Goal: Information Seeking & Learning: Learn about a topic

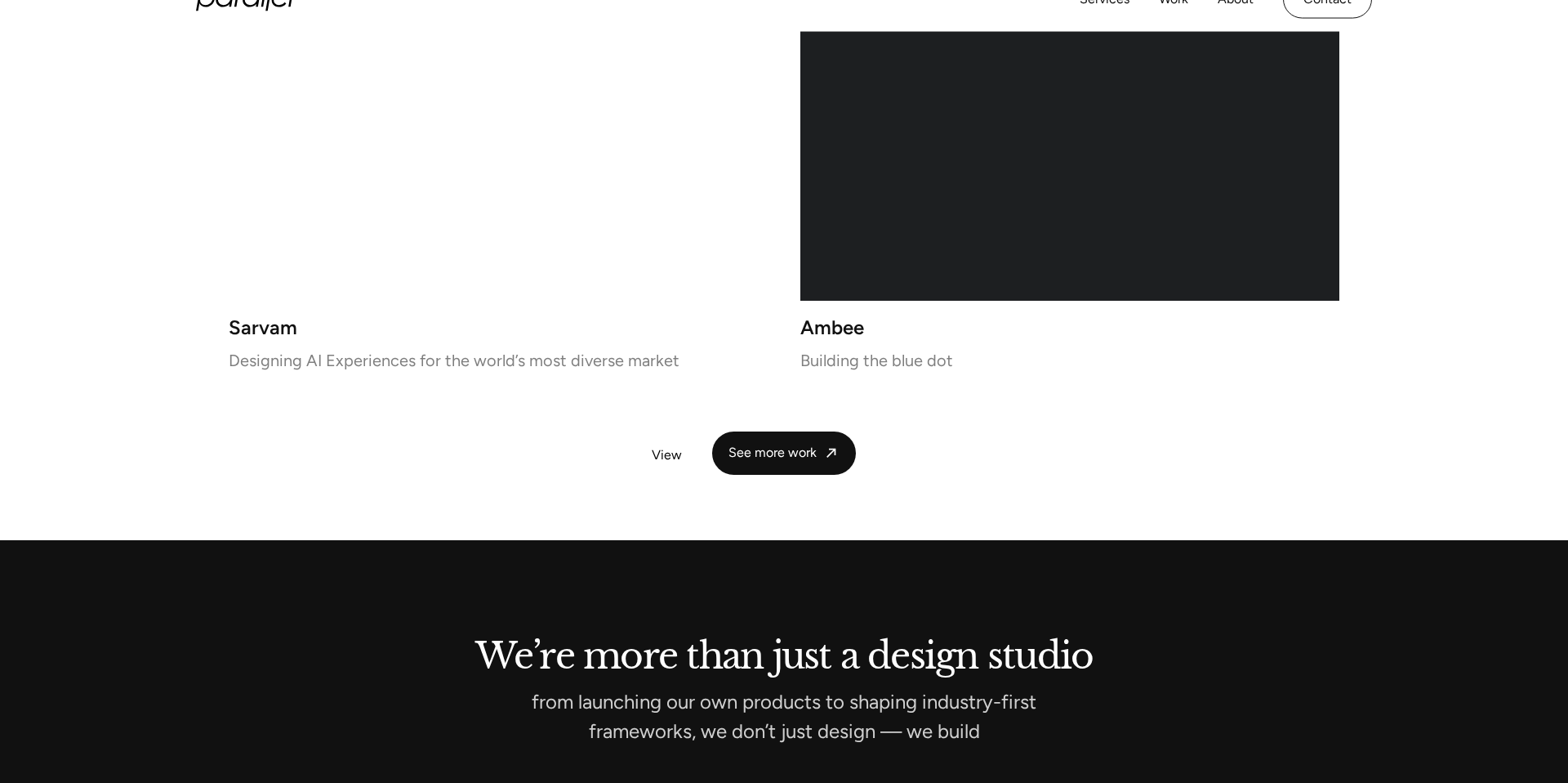
scroll to position [3372, 0]
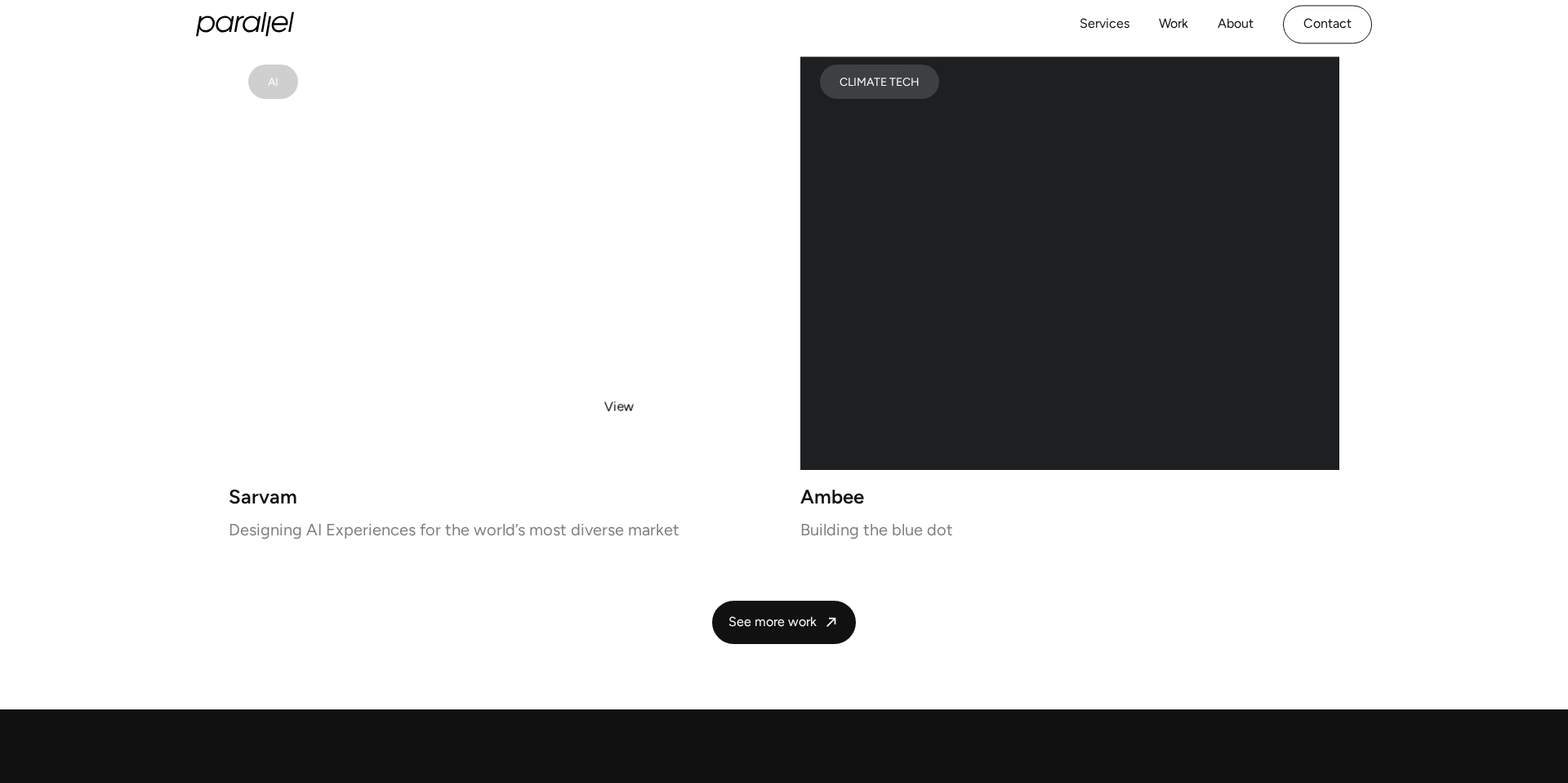
click at [618, 405] on video at bounding box center [497, 257] width 539 height 425
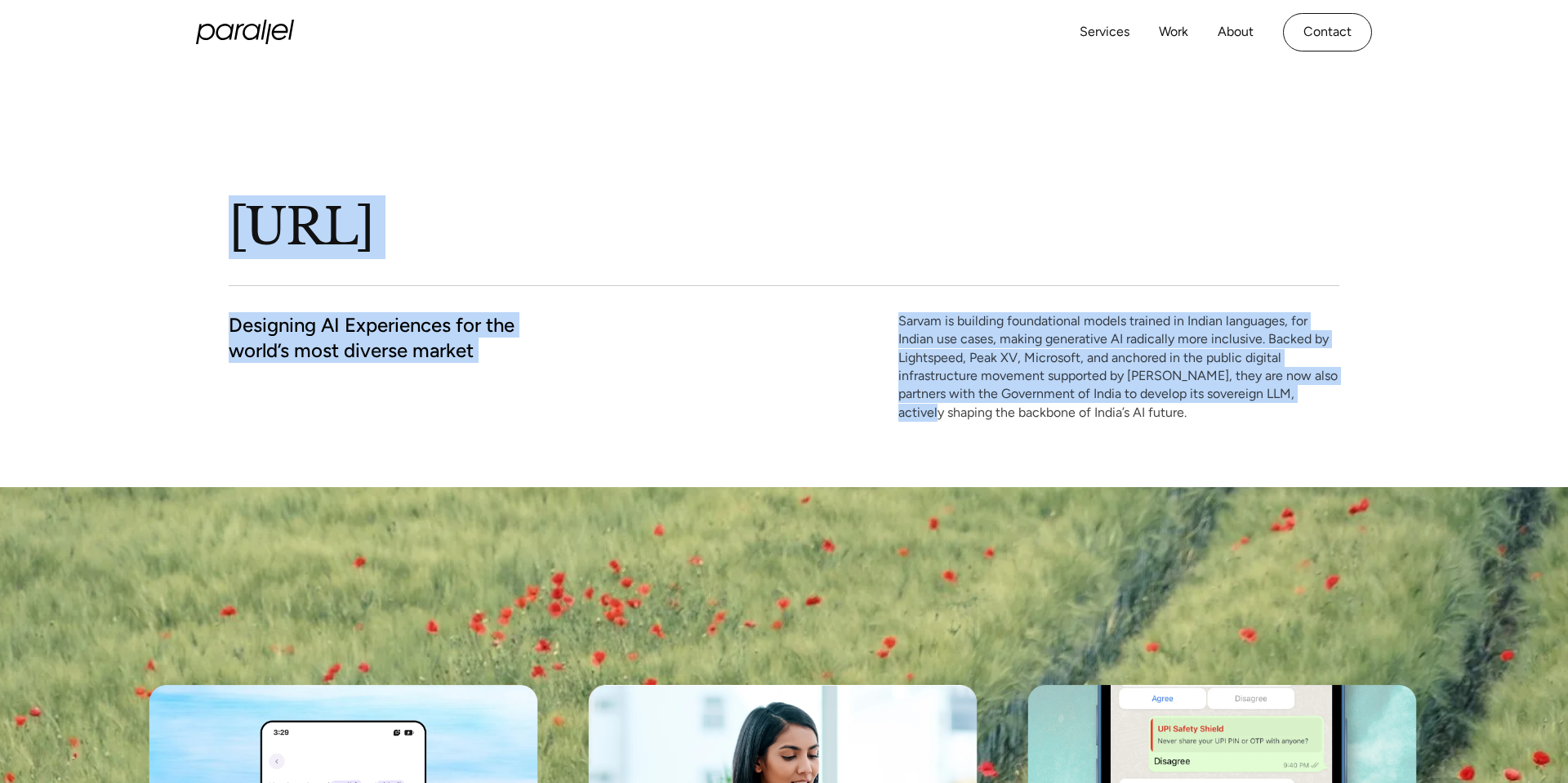
drag, startPoint x: 204, startPoint y: 204, endPoint x: 925, endPoint y: 406, distance: 748.8
click at [925, 405] on div "[URL] Designing AI Experiences for the world’s most diverse market Sarvam is bu…" at bounding box center [784, 276] width 1568 height 423
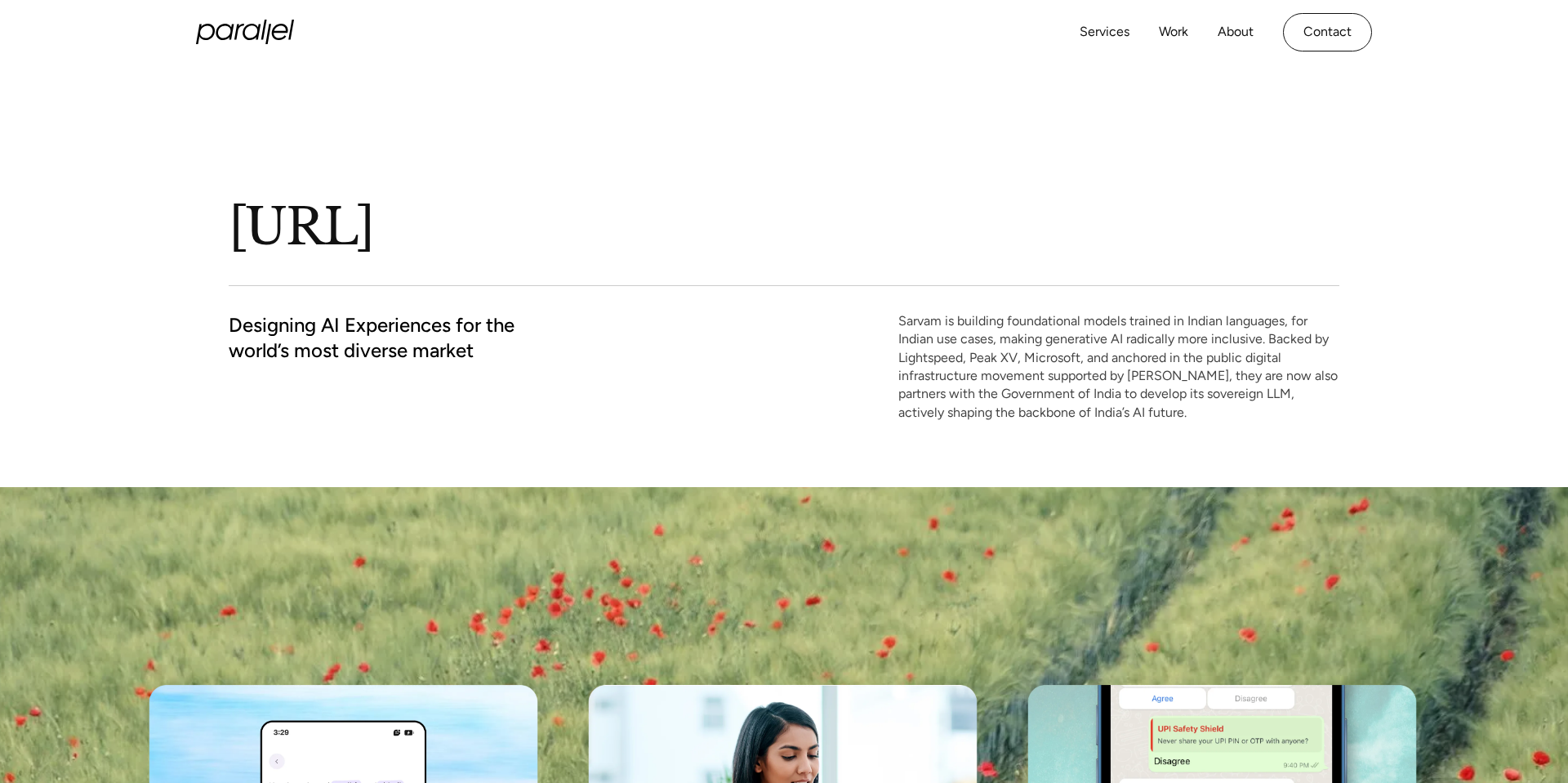
click at [1203, 414] on p "Sarvam is building foundational models trained in Indian languages, for Indian …" at bounding box center [1118, 366] width 441 height 109
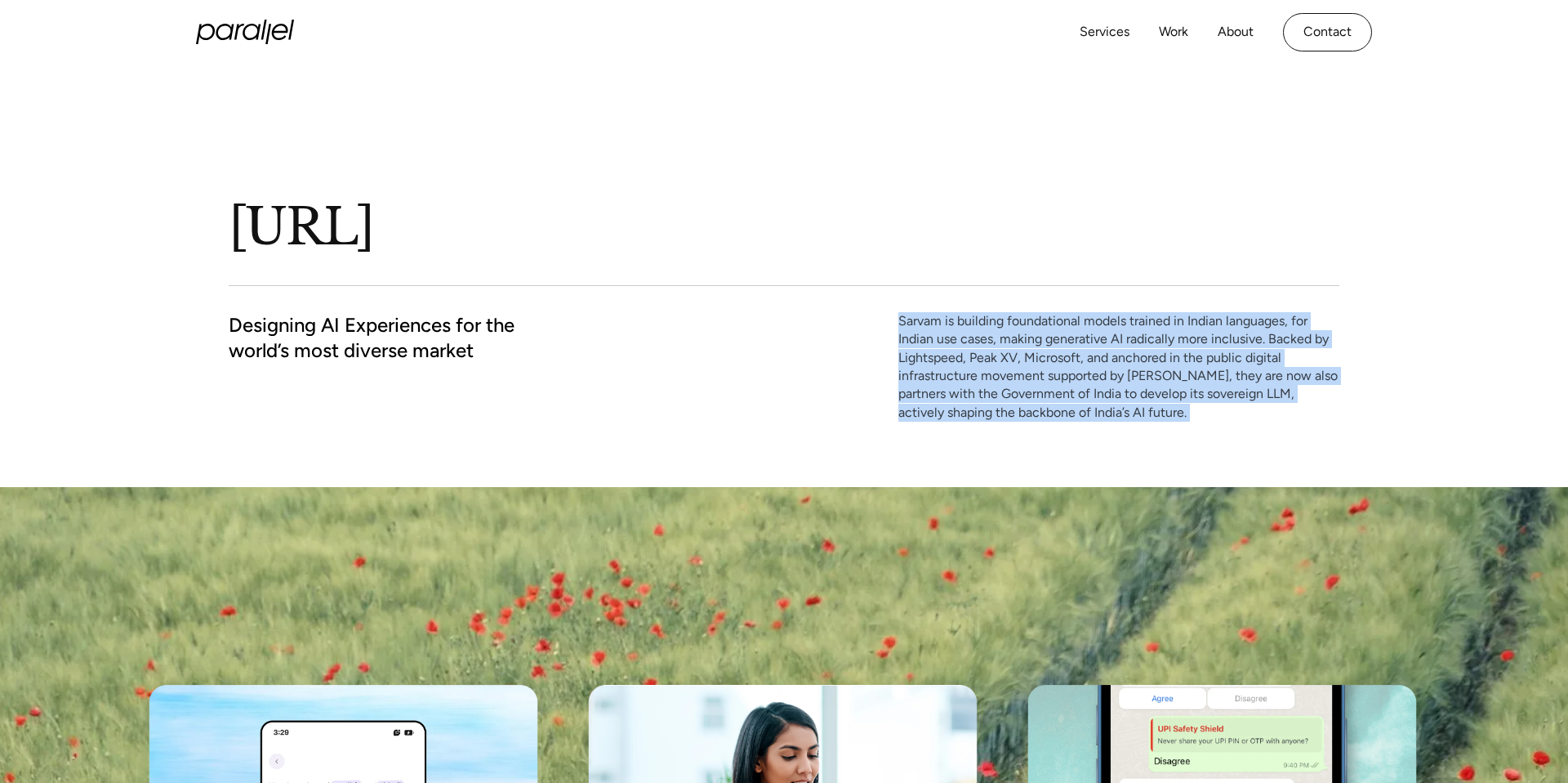
drag, startPoint x: 1203, startPoint y: 414, endPoint x: 881, endPoint y: 323, distance: 334.6
click at [881, 323] on div "Designing AI Experiences for the world’s most diverse market Sarvam is building…" at bounding box center [784, 366] width 1110 height 109
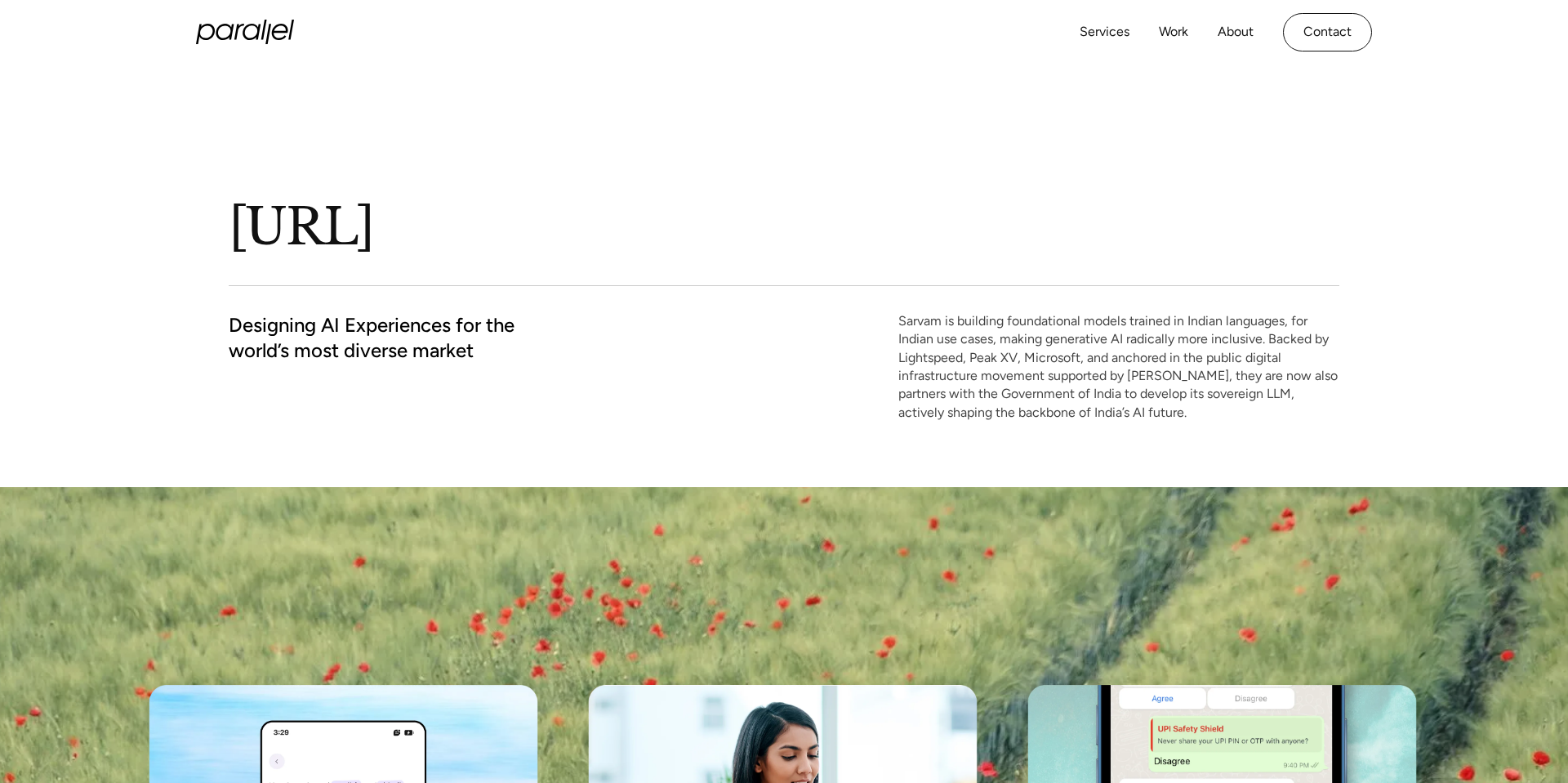
drag, startPoint x: 526, startPoint y: 357, endPoint x: 542, endPoint y: 404, distance: 49.6
click at [544, 408] on div "Designing AI Experiences for the world’s most diverse market Sarvam is building…" at bounding box center [784, 366] width 1110 height 109
click at [478, 348] on h2 "Designing AI Experiences for the world’s most diverse market" at bounding box center [371, 337] width 286 height 50
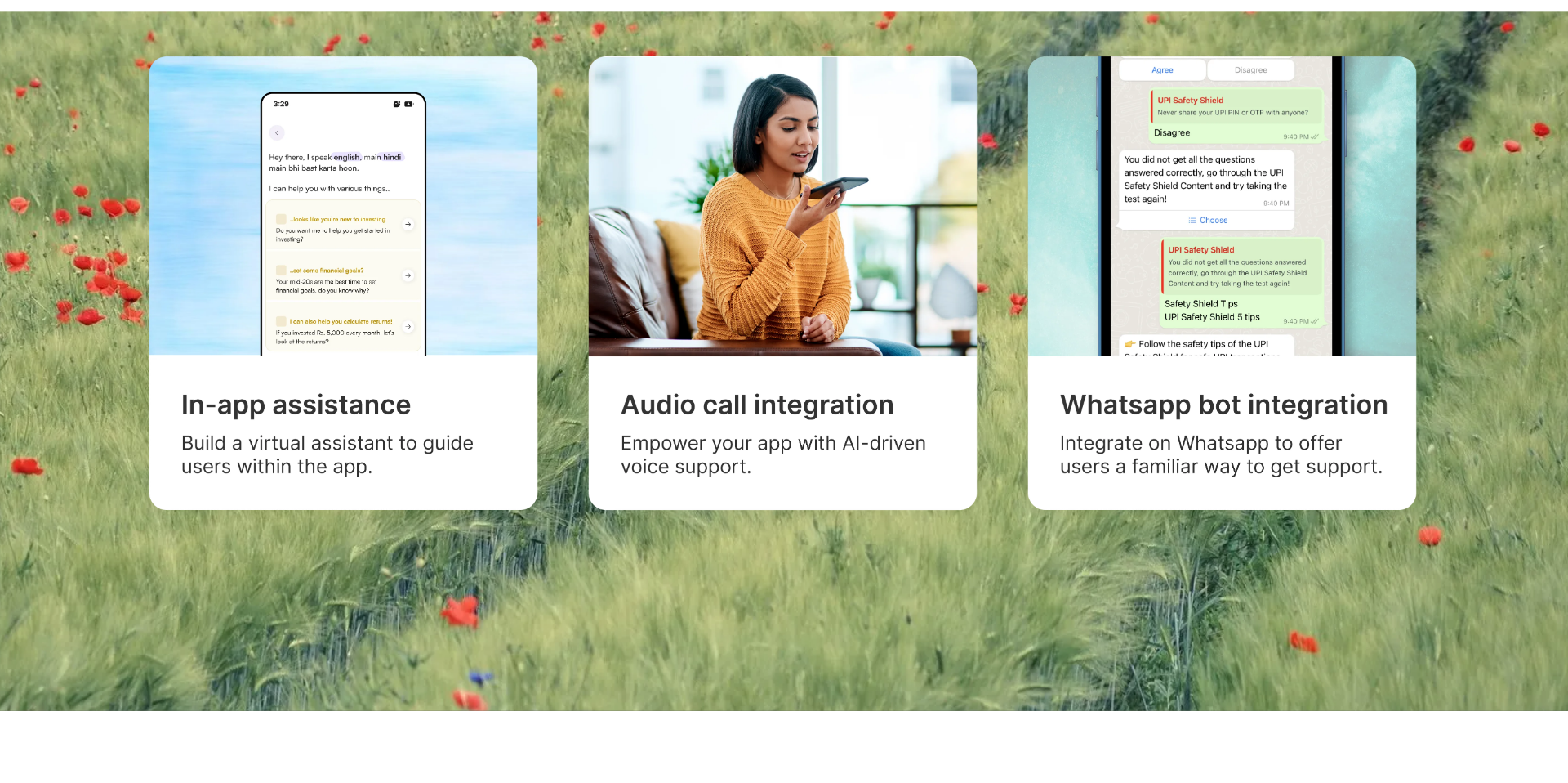
scroll to position [633, 0]
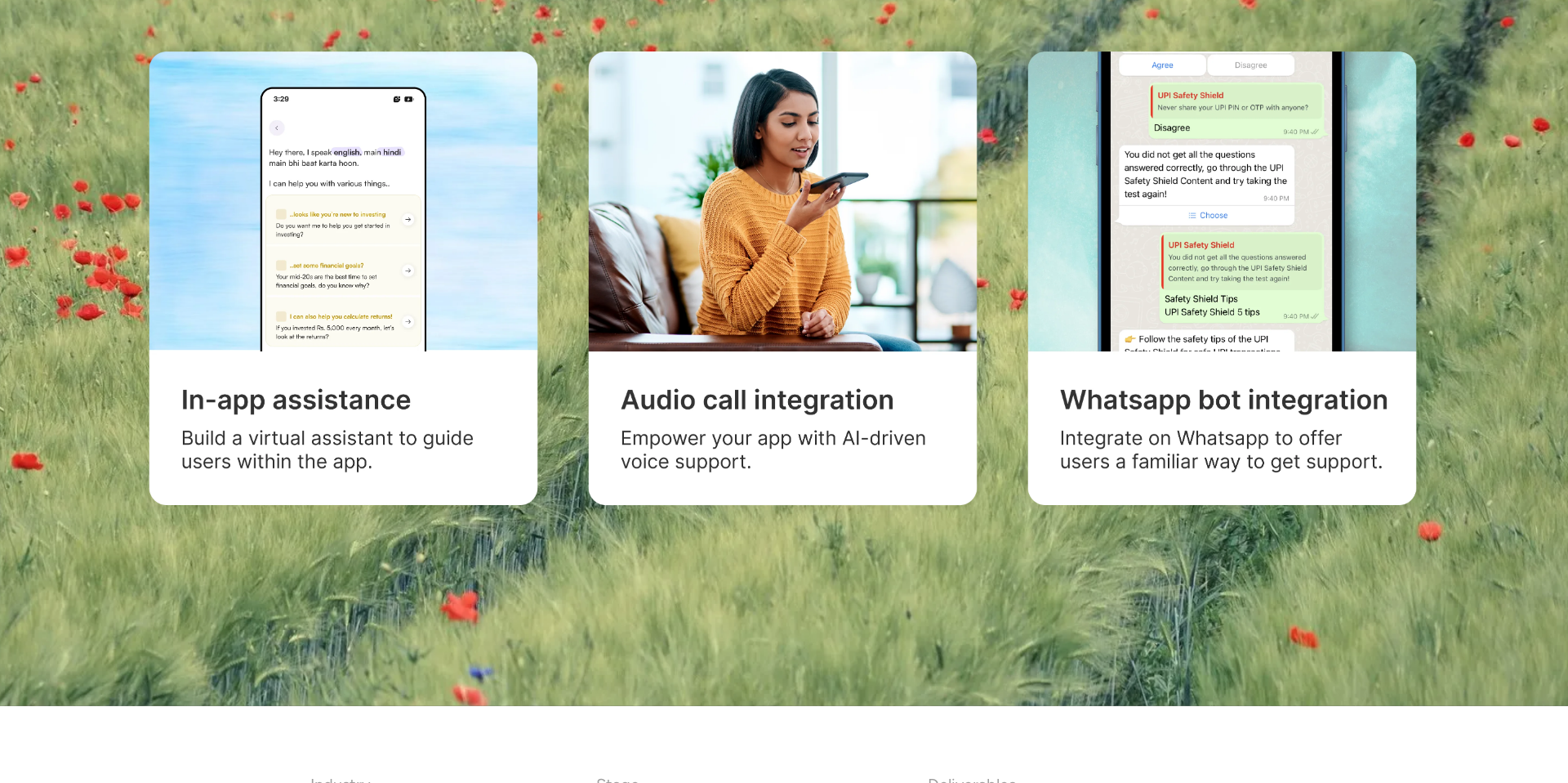
click at [484, 465] on image at bounding box center [345, 280] width 421 height 485
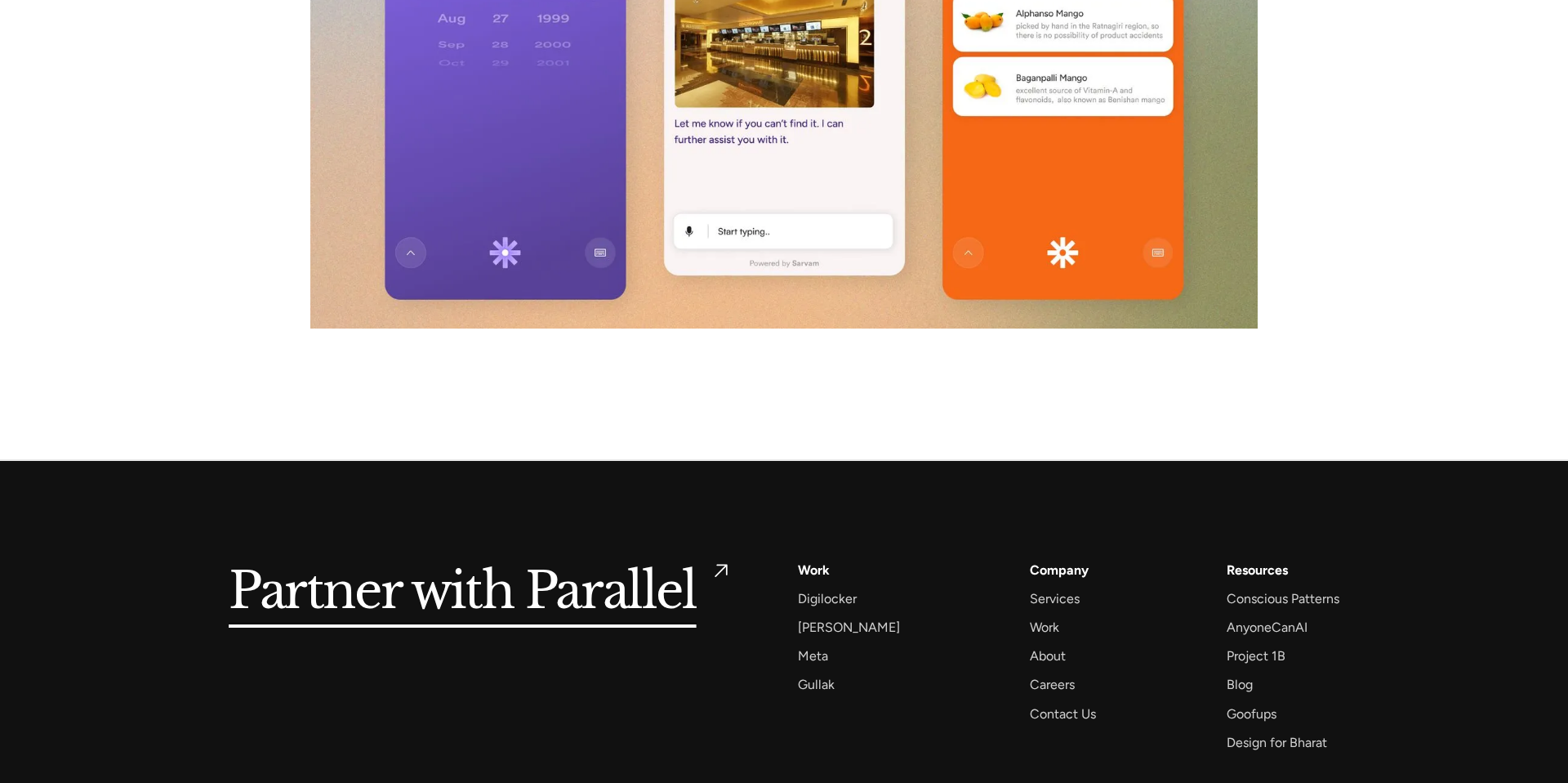
scroll to position [10605, 0]
